Goal: Task Accomplishment & Management: Manage account settings

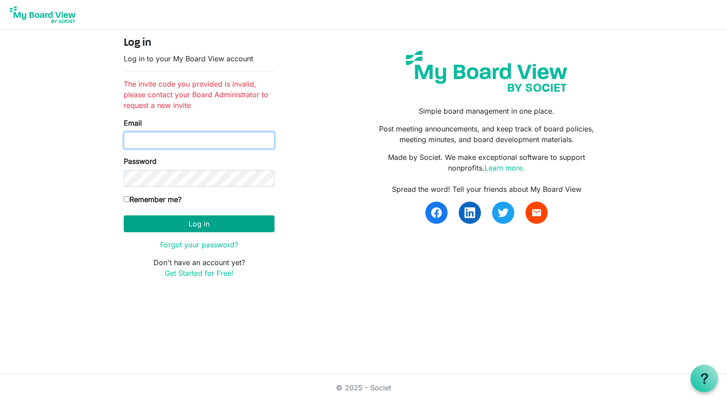
type input "[PERSON_NAME][EMAIL_ADDRESS][DOMAIN_NAME]"
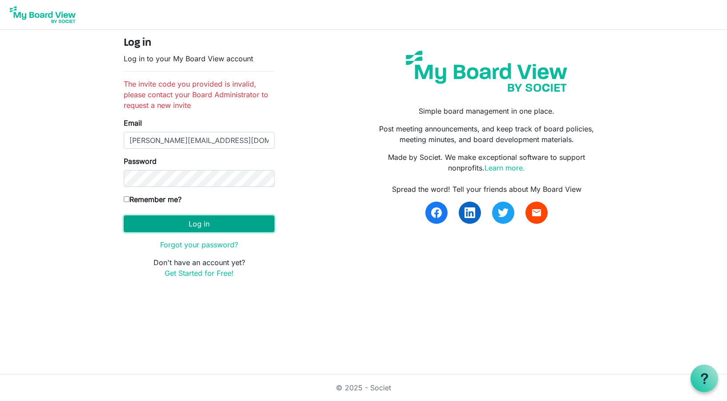
click at [194, 225] on button "Log in" at bounding box center [199, 224] width 151 height 17
click at [297, 286] on main "Log in Log in to your My Board View account The invite code you provided is inv…" at bounding box center [363, 161] width 494 height 263
click at [209, 227] on button "Log in" at bounding box center [199, 224] width 151 height 17
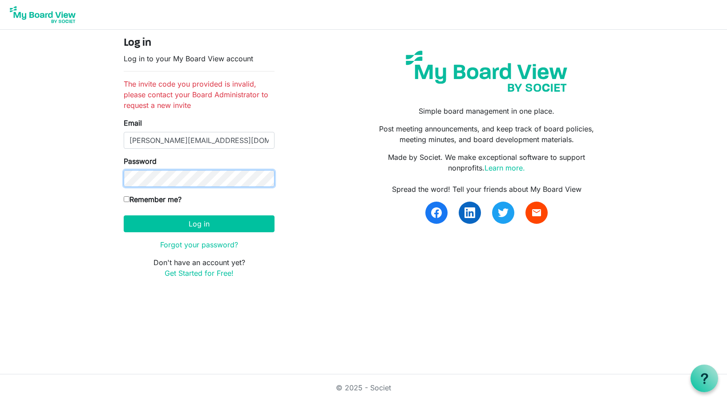
click at [39, 167] on body "Log in Log in to your My Board View account The invite code you provided is inv…" at bounding box center [363, 146] width 727 height 293
click at [198, 243] on link "Forgot your password?" at bounding box center [199, 245] width 78 height 9
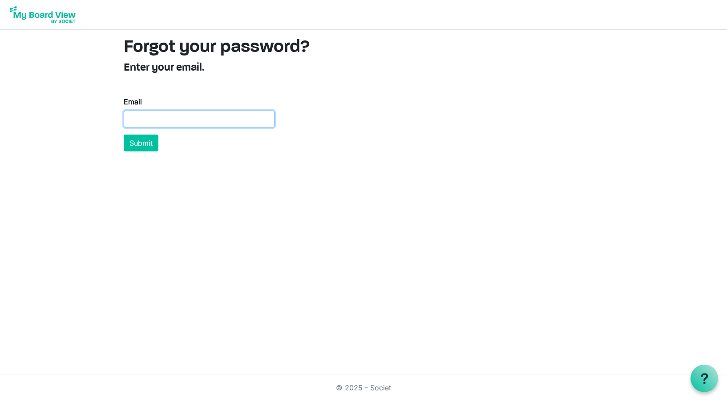
click at [170, 118] on input "Email" at bounding box center [199, 119] width 151 height 17
type input "schopp@ransomeverglades.org"
click at [147, 143] on button "Submit" at bounding box center [141, 143] width 35 height 17
drag, startPoint x: 241, startPoint y: 120, endPoint x: 50, endPoint y: 102, distance: 191.1
click at [50, 102] on body "Forgot your password? Enter your email. Email schopp@ransomeverglades.org Submi…" at bounding box center [363, 79] width 727 height 159
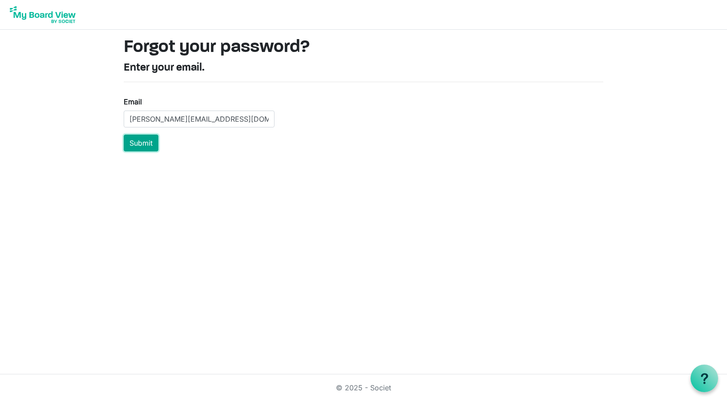
click at [132, 145] on button "Submit" at bounding box center [141, 143] width 35 height 17
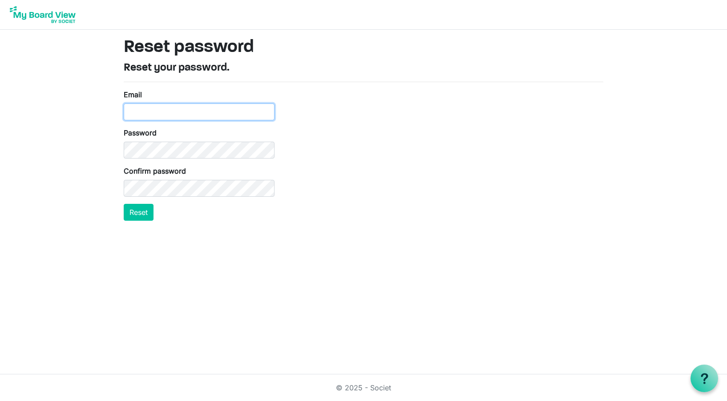
click at [170, 115] on input "Email" at bounding box center [199, 112] width 151 height 17
type input "[PERSON_NAME][EMAIL_ADDRESS][DOMAIN_NAME]"
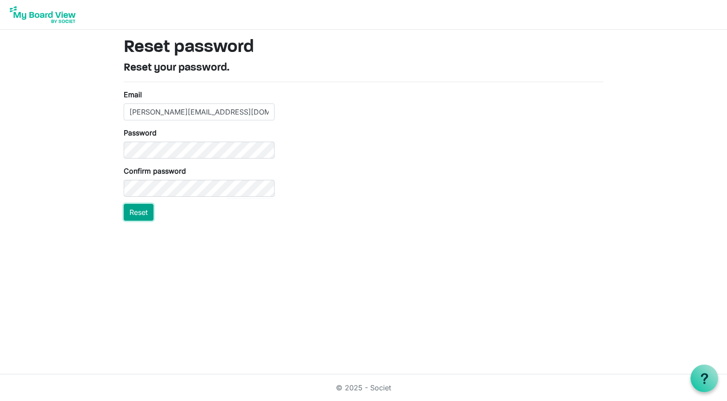
click at [143, 211] on button "Reset" at bounding box center [139, 212] width 30 height 17
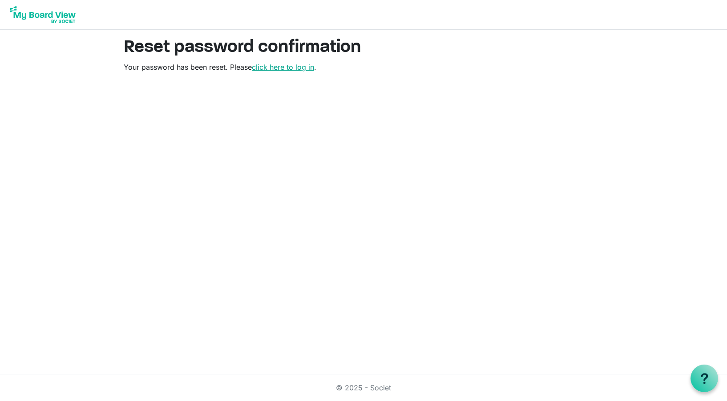
click at [298, 67] on link "click here to log in" at bounding box center [283, 67] width 62 height 9
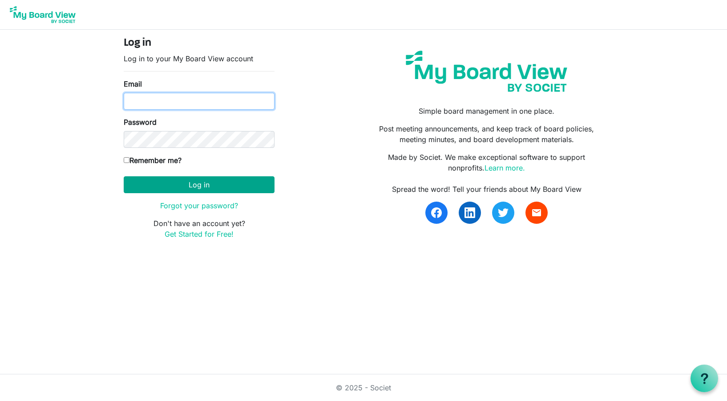
type input "[PERSON_NAME][EMAIL_ADDRESS][DOMAIN_NAME]"
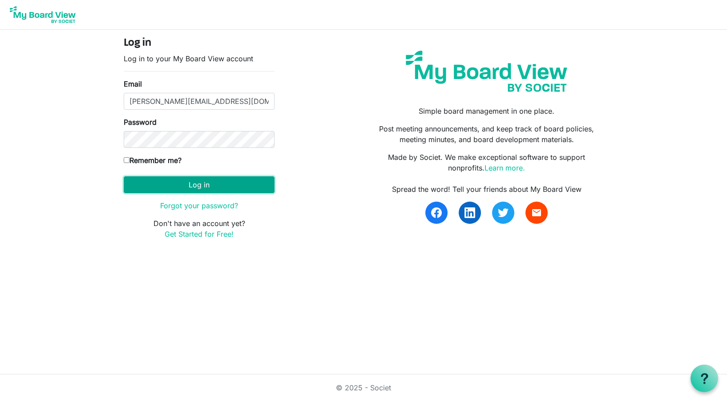
click at [199, 188] on button "Log in" at bounding box center [199, 185] width 151 height 17
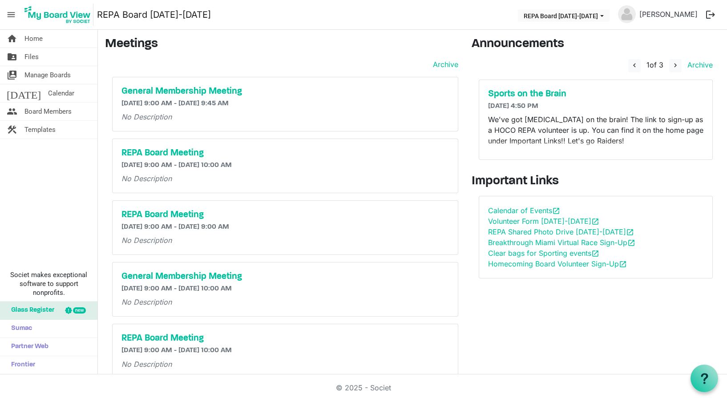
drag, startPoint x: 150, startPoint y: 2, endPoint x: 503, endPoint y: 330, distance: 481.7
click at [503, 330] on div "Announcements navigate_before 1 of 3 navigate_next Archive Sports on the Brain …" at bounding box center [595, 306] width 261 height 539
